Goal: Transaction & Acquisition: Subscribe to service/newsletter

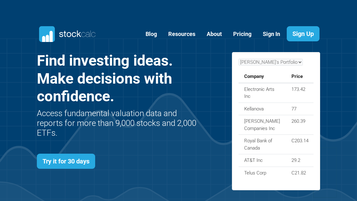
click at [75, 157] on link "Try it for 30 days" at bounding box center [66, 161] width 58 height 15
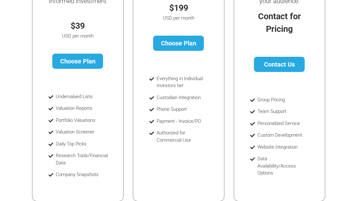
scroll to position [174, 0]
click at [86, 54] on link "Choose Plan" at bounding box center [77, 61] width 51 height 15
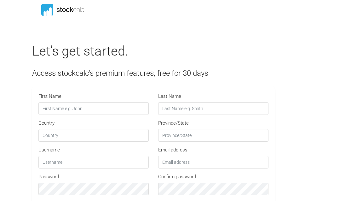
type input "STOCKCALC30"
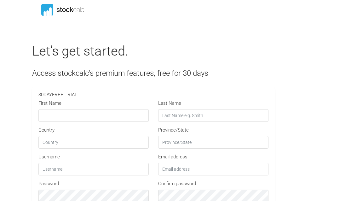
type input "."
type input "[PERSON_NAME]"
type input "[GEOGRAPHIC_DATA]."
click at [180, 143] on input "Province/State" at bounding box center [213, 142] width 110 height 13
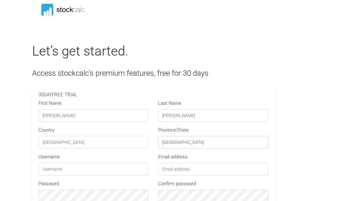
type input "[GEOGRAPHIC_DATA]"
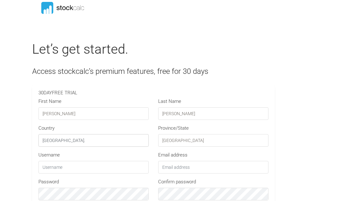
scroll to position [2, 0]
type input "."
type input "[PERSON_NAME]"
type input "."
click at [199, 167] on input "." at bounding box center [213, 167] width 110 height 13
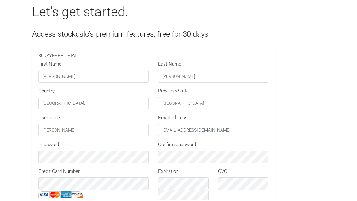
scroll to position [39, 0]
type input "[EMAIL_ADDRESS][DOMAIN_NAME]"
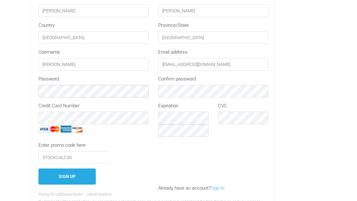
scroll to position [105, 0]
type input "S"
click at [71, 178] on button "Sign Up" at bounding box center [67, 176] width 58 height 16
type input "GLOBE30"
